Goal: Browse casually

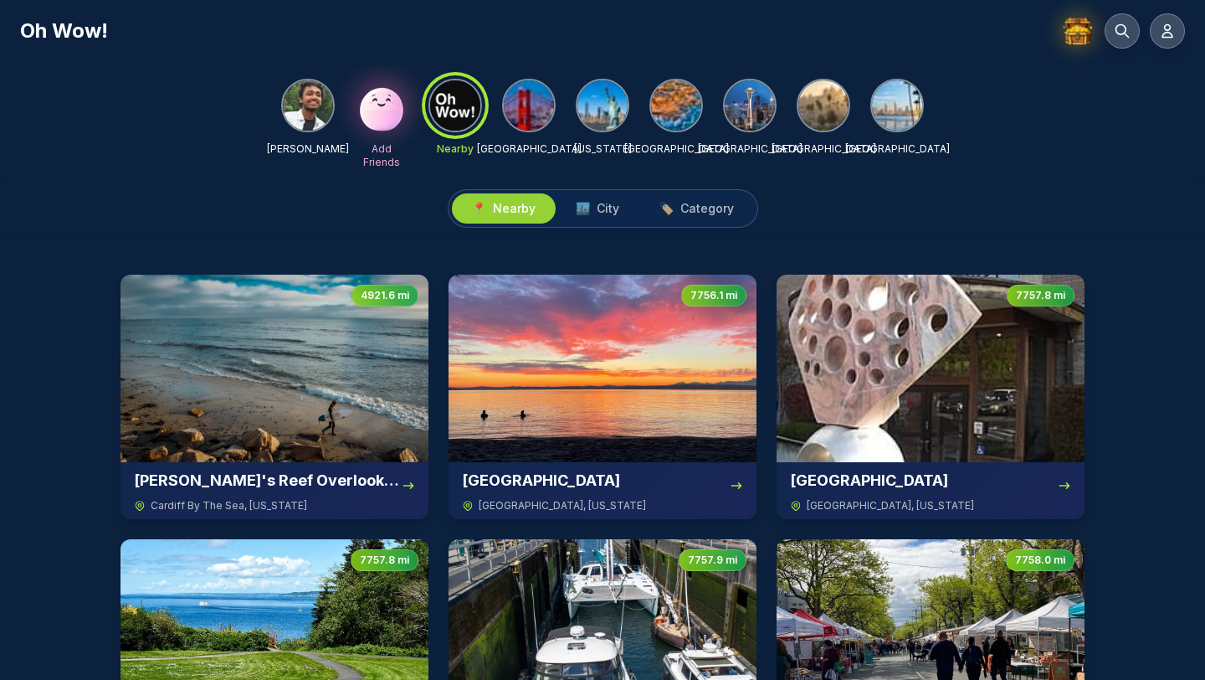
click at [301, 97] on img at bounding box center [308, 105] width 50 height 50
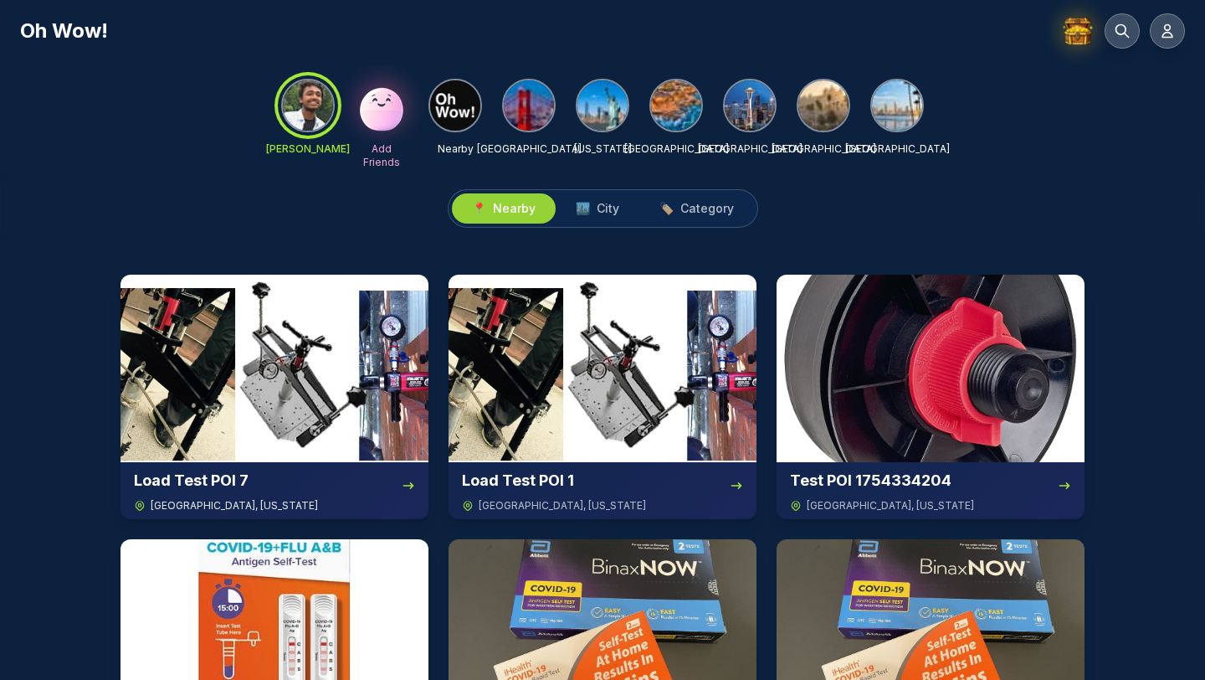
click at [334, 364] on img at bounding box center [275, 369] width 308 height 188
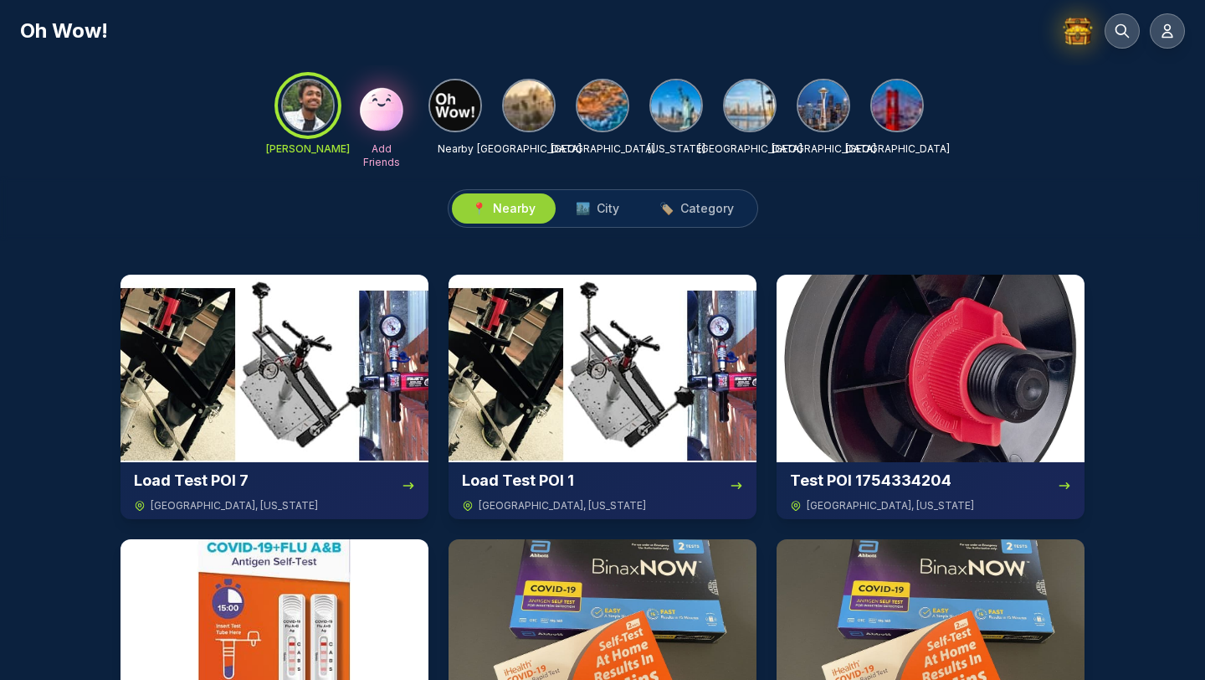
click at [290, 111] on div at bounding box center [308, 105] width 60 height 60
click at [1163, 33] on icon at bounding box center [1167, 31] width 17 height 17
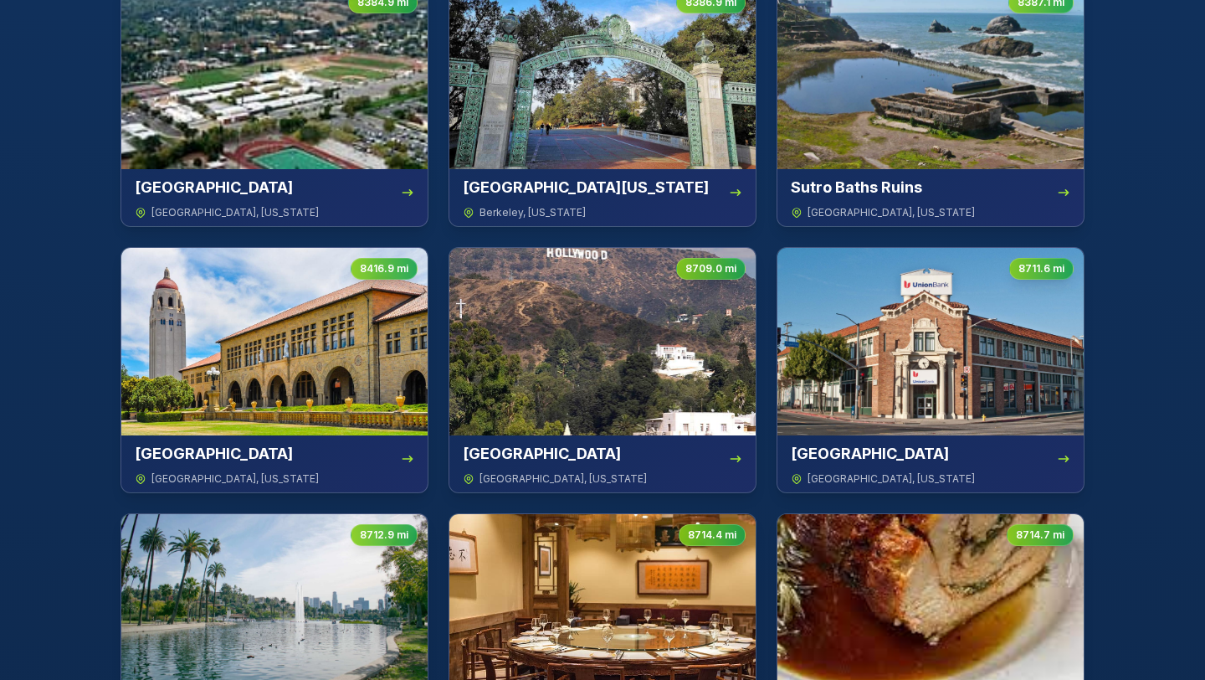
scroll to position [1747, 0]
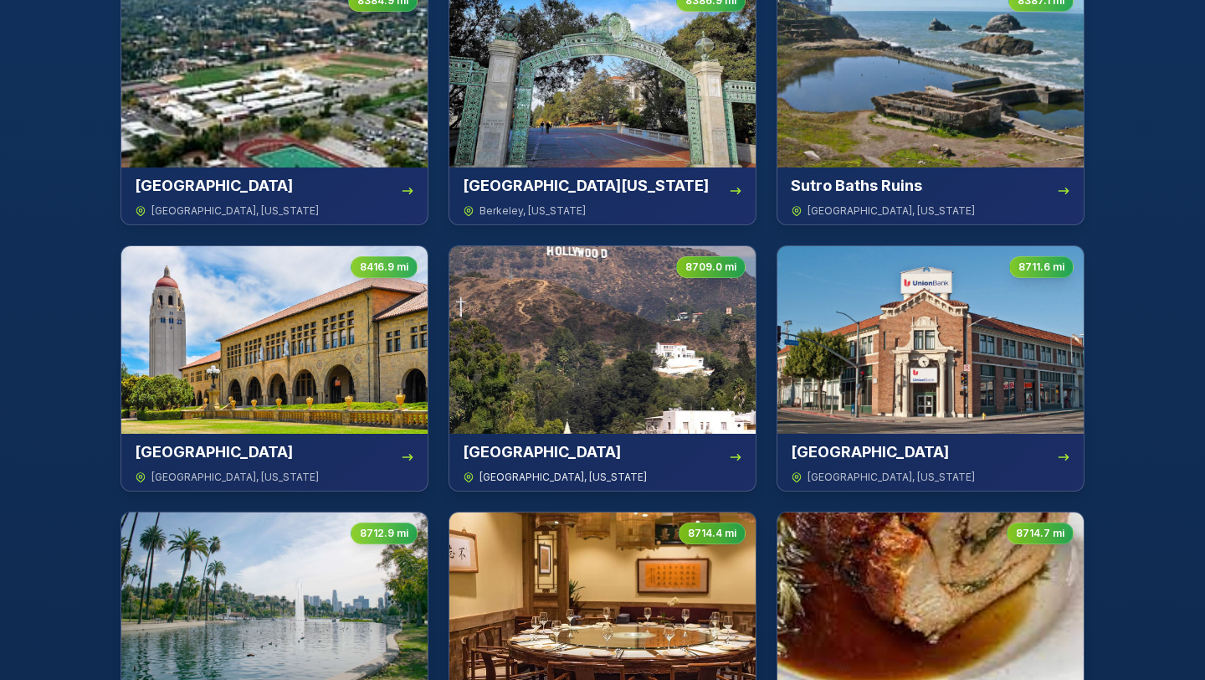
click at [552, 326] on img at bounding box center [603, 340] width 306 height 188
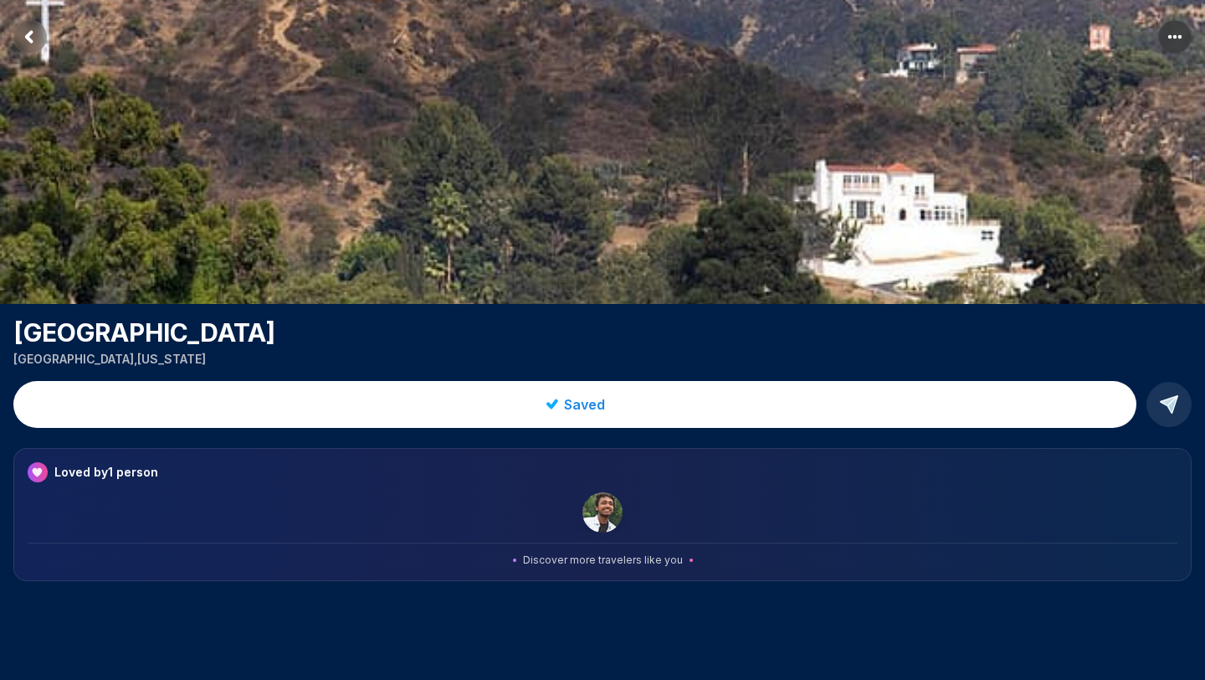
click at [564, 102] on img at bounding box center [602, 152] width 1205 height 304
click at [28, 36] on icon "Return to previous page" at bounding box center [29, 36] width 5 height 9
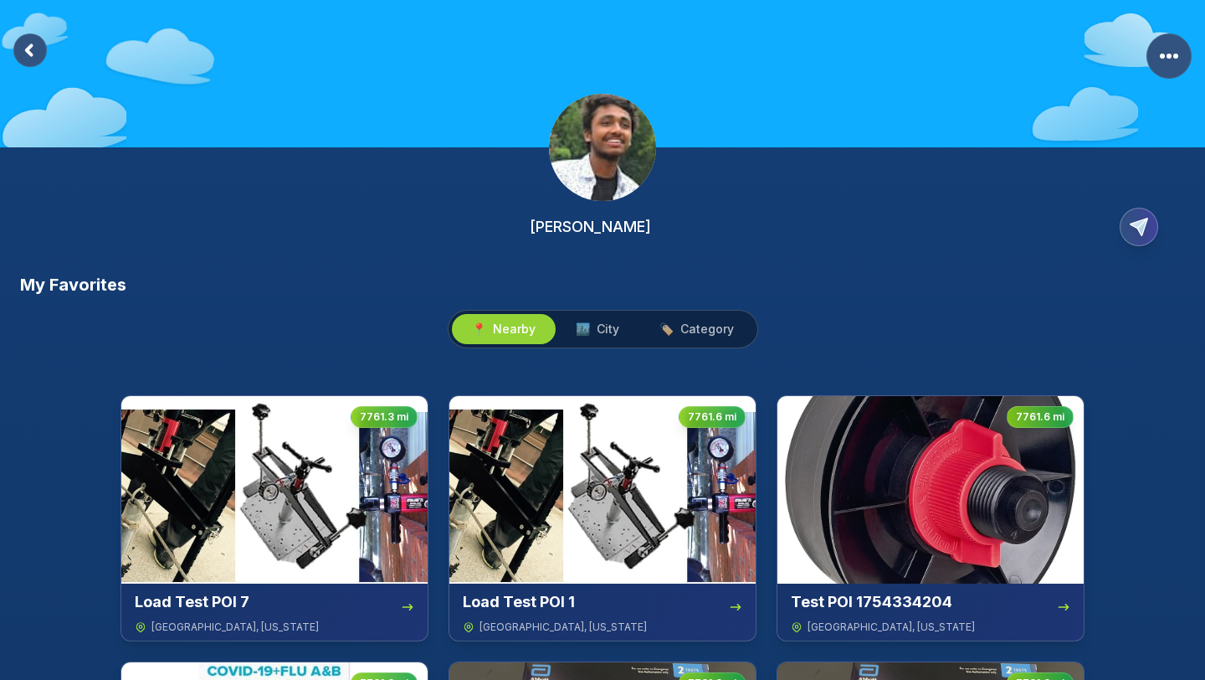
click at [15, 59] on icon at bounding box center [29, 49] width 33 height 33
